Goal: Entertainment & Leisure: Consume media (video, audio)

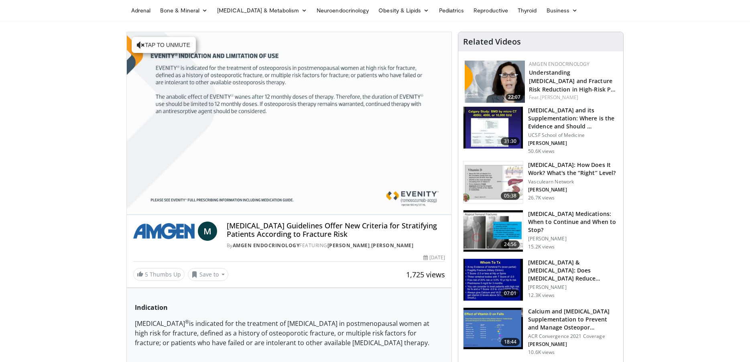
scroll to position [40, 0]
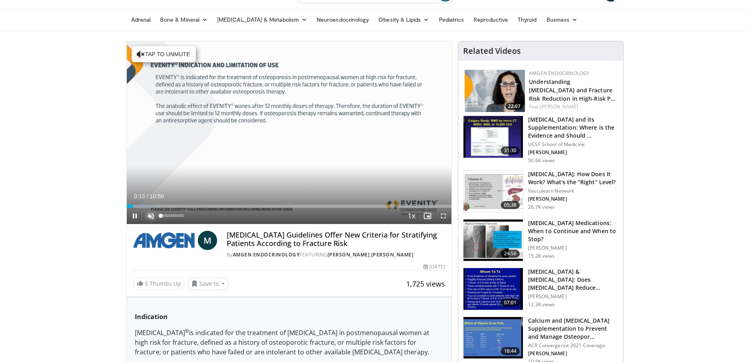
click at [153, 218] on span "Video Player" at bounding box center [151, 216] width 16 height 16
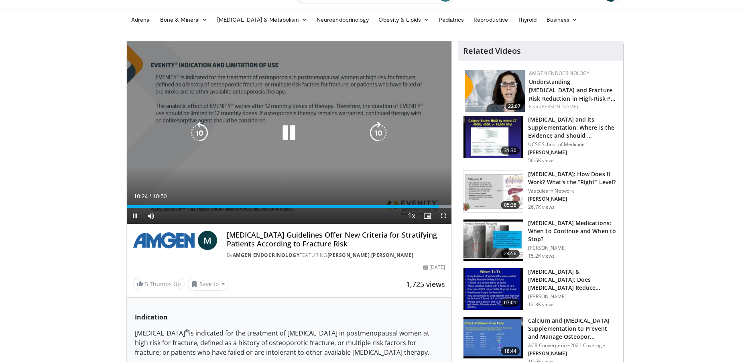
click at [294, 136] on icon "Video Player" at bounding box center [289, 133] width 22 height 22
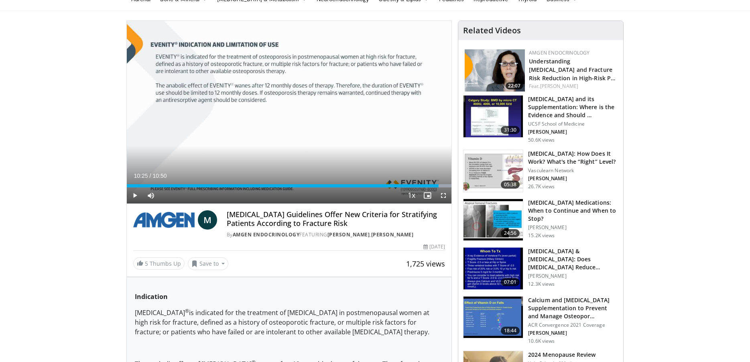
scroll to position [80, 0]
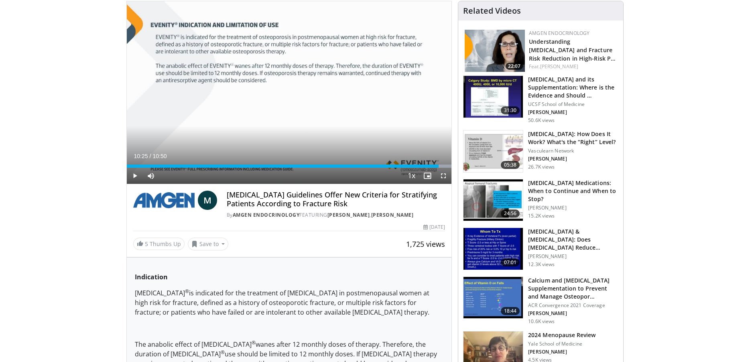
click at [566, 140] on h3 "[MEDICAL_DATA]: How Does It Work? What's the “Right” Level?" at bounding box center [573, 138] width 90 height 16
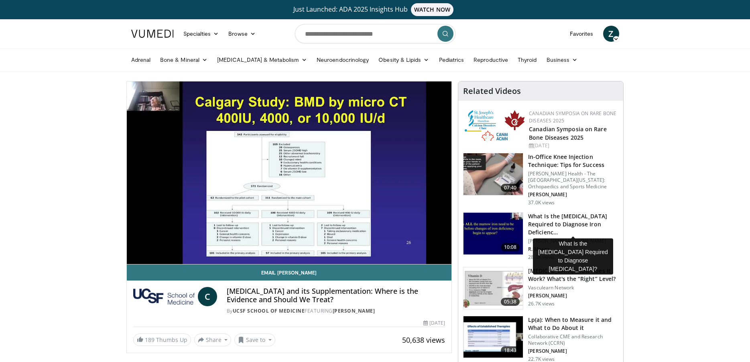
click at [546, 223] on h3 "What Is the Serum Ferritin Level Required to Diagnose Iron Deficienc…" at bounding box center [573, 224] width 90 height 24
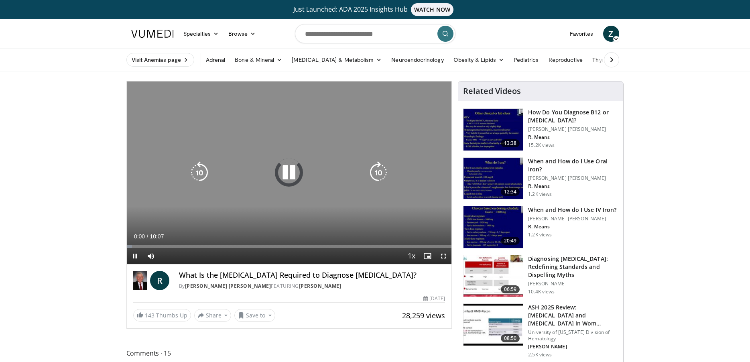
click at [281, 106] on div "10 seconds Tap to unmute" at bounding box center [289, 172] width 325 height 183
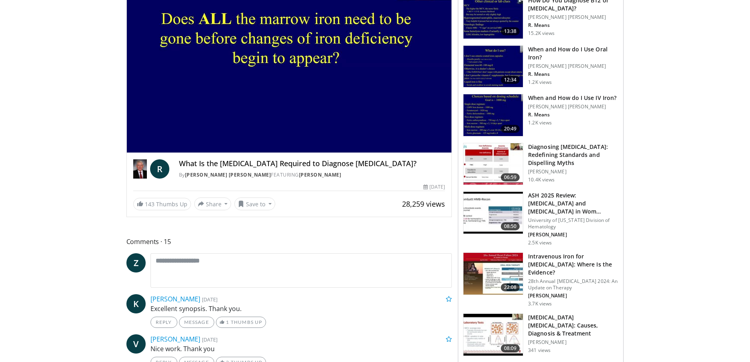
scroll to position [40, 0]
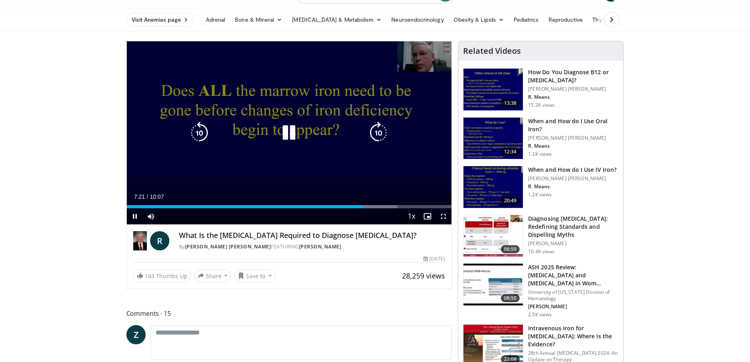
click at [268, 139] on div "Video Player" at bounding box center [288, 133] width 195 height 16
click at [295, 132] on icon "Video Player" at bounding box center [289, 133] width 22 height 22
